Goal: Register for event/course

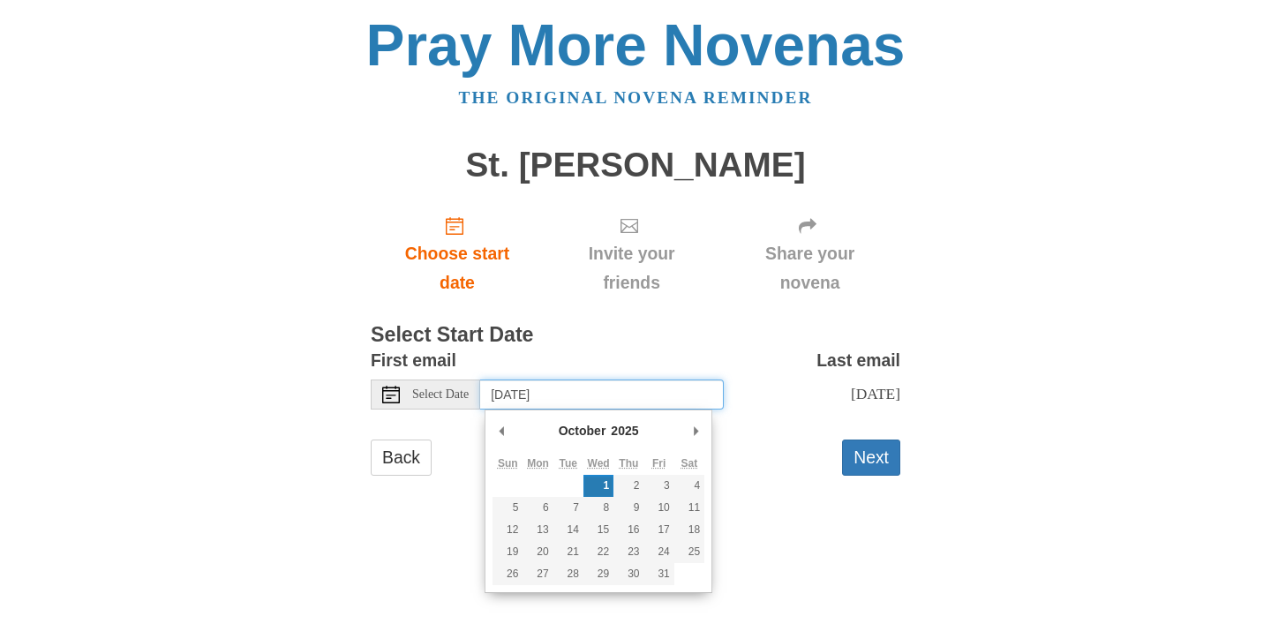
click at [521, 399] on input "Wednesday, October 1st" at bounding box center [602, 394] width 244 height 30
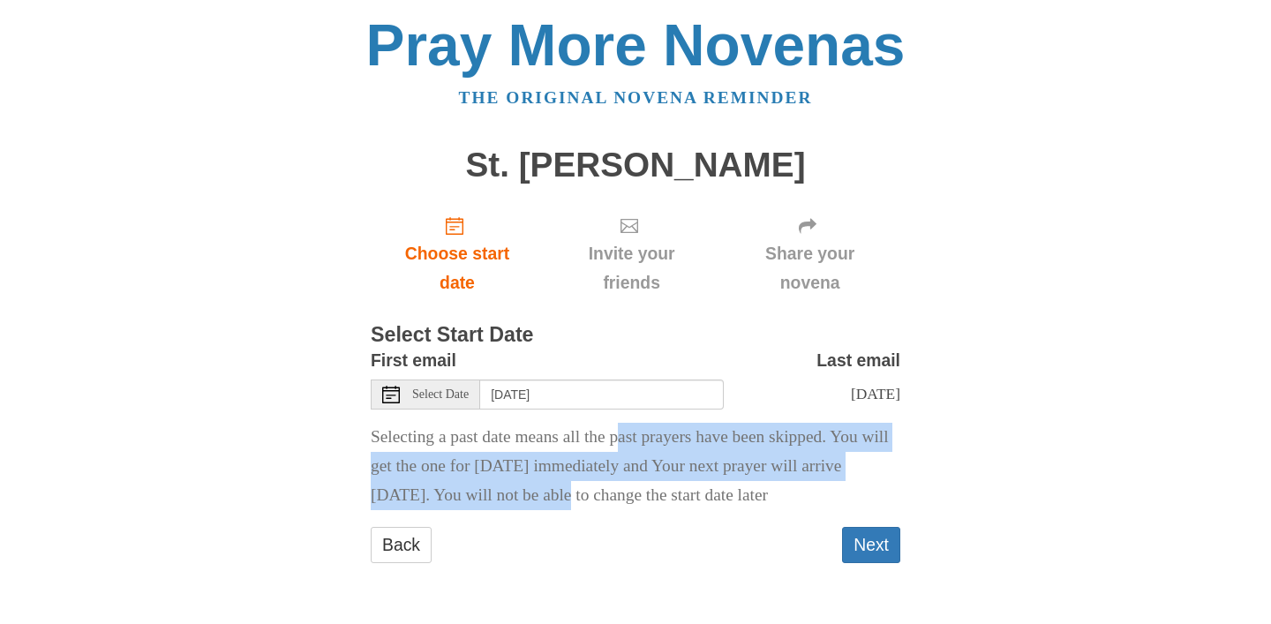
drag, startPoint x: 588, startPoint y: 435, endPoint x: 587, endPoint y: 490, distance: 54.7
click at [587, 490] on p "Selecting a past date means all the past prayers have been skipped. You will ge…" at bounding box center [635, 466] width 529 height 87
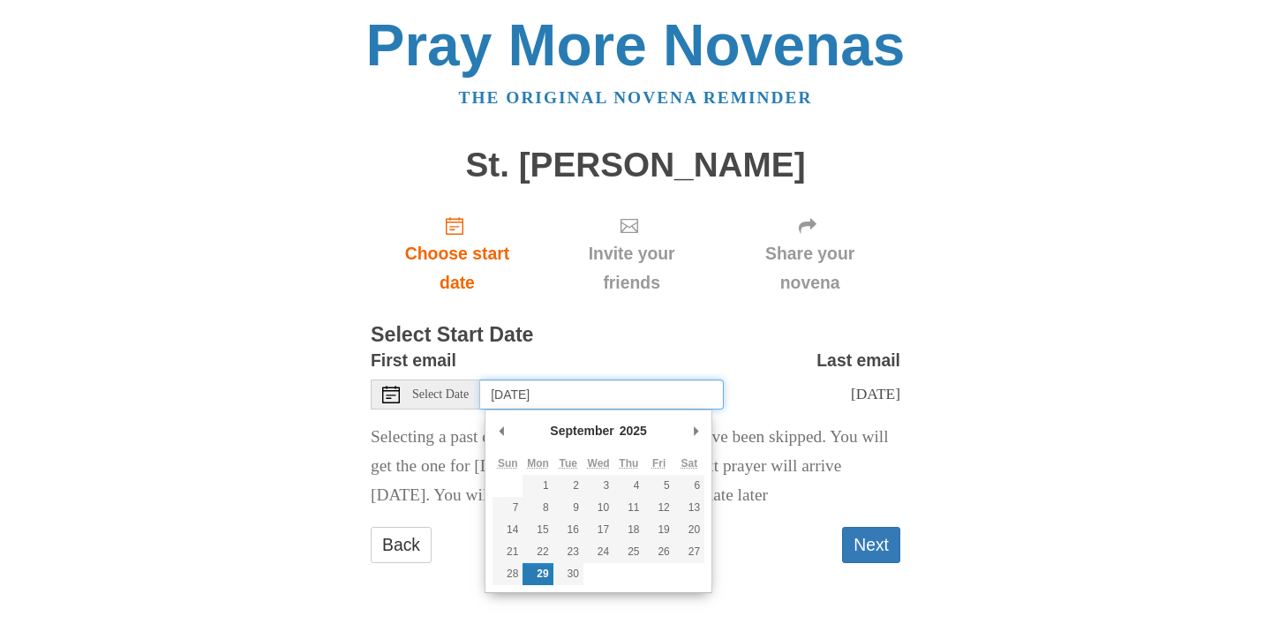
click at [560, 396] on input "Monday, September 29th" at bounding box center [602, 394] width 244 height 30
click at [560, 398] on input "Tuesday, September 30th" at bounding box center [602, 394] width 244 height 30
click at [556, 402] on input "Monday, September 29th" at bounding box center [602, 394] width 244 height 30
type input "Tuesday, September 30th"
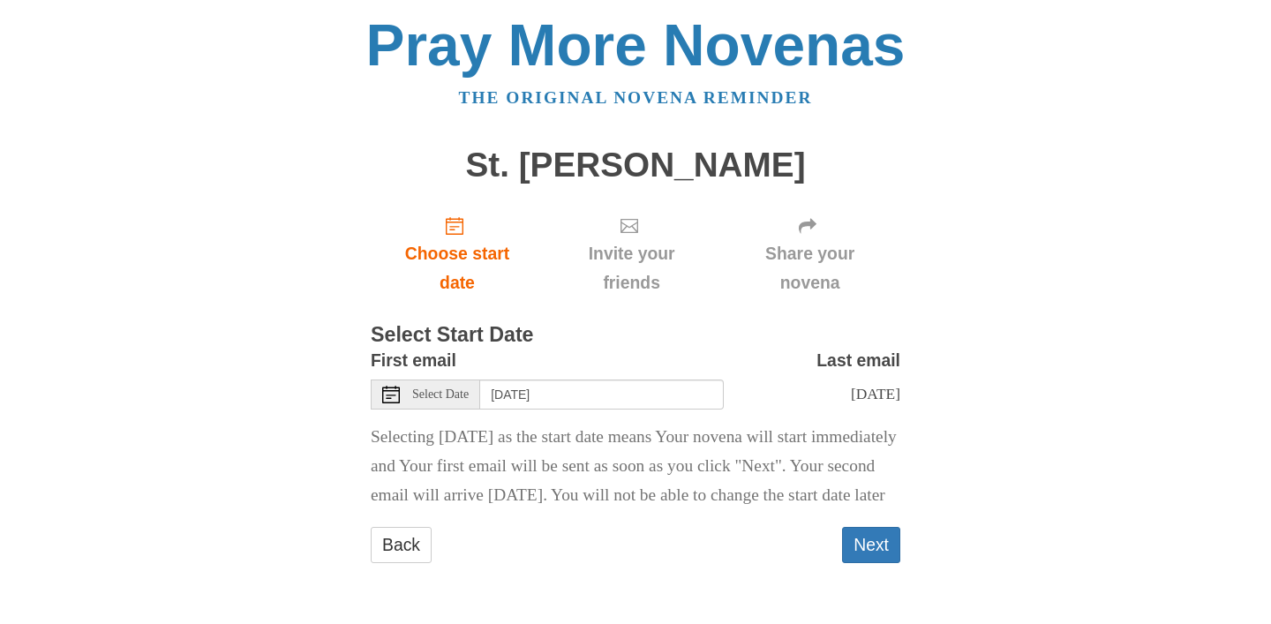
scroll to position [19, 0]
click at [838, 556] on div "Back Next" at bounding box center [635, 553] width 529 height 53
click at [869, 558] on button "Next" at bounding box center [871, 545] width 58 height 36
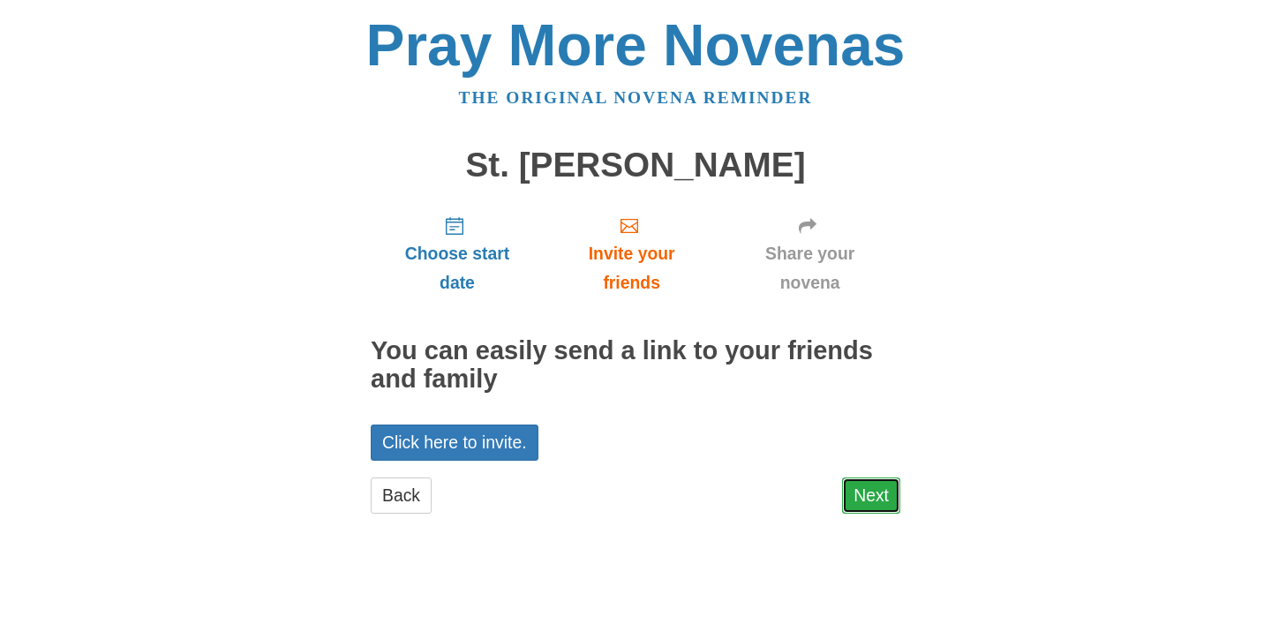
click at [874, 507] on link "Next" at bounding box center [871, 495] width 58 height 36
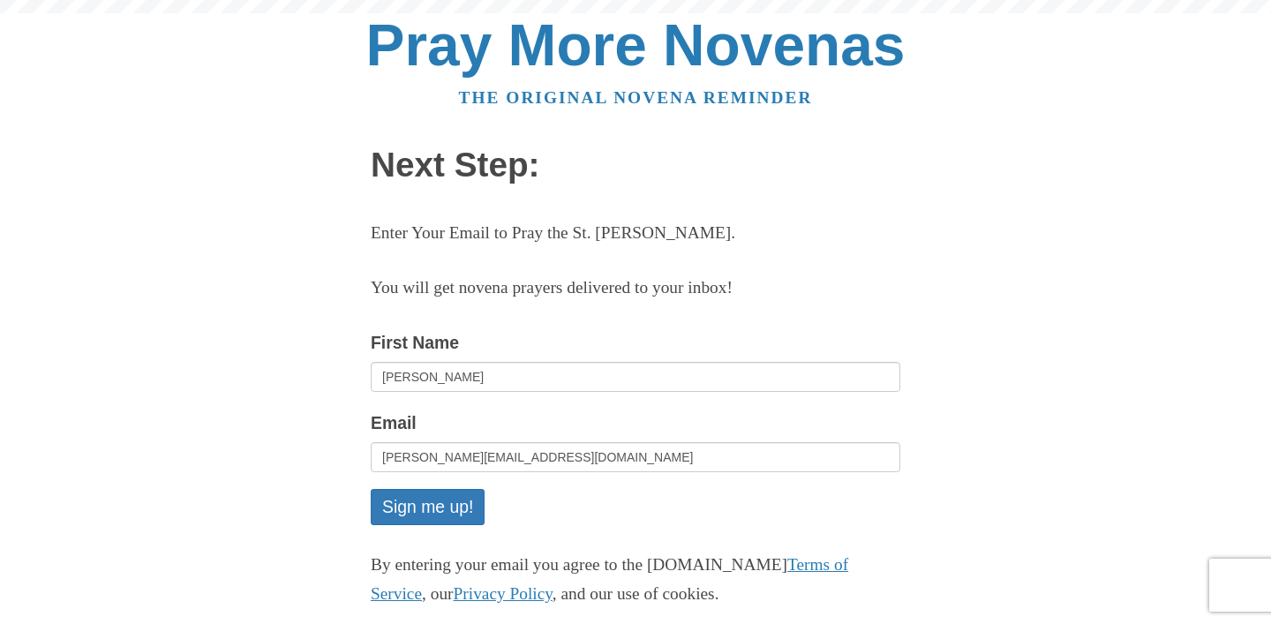
scroll to position [20, 0]
